Goal: Transaction & Acquisition: Purchase product/service

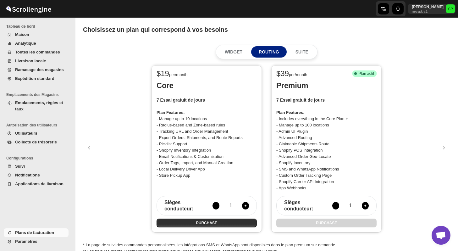
scroll to position [1, 0]
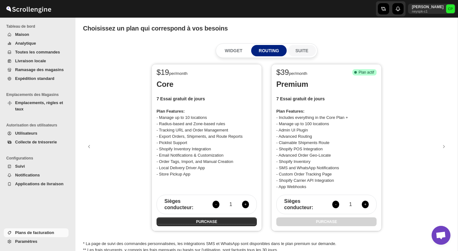
click at [301, 52] on p "SUITE" at bounding box center [302, 50] width 13 height 6
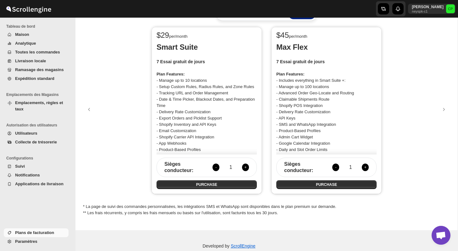
scroll to position [0, 0]
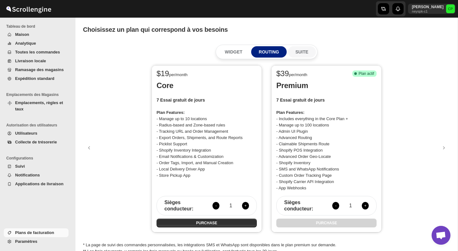
click at [303, 51] on p "SUITE" at bounding box center [302, 52] width 13 height 6
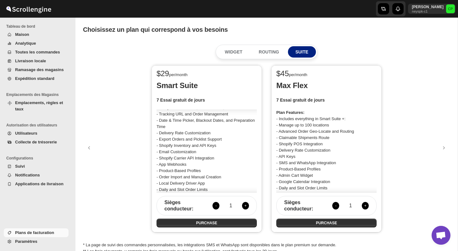
scroll to position [24, 0]
click at [355, 222] on button "PURCHASE" at bounding box center [326, 223] width 100 height 9
